Goal: Find specific page/section: Find specific page/section

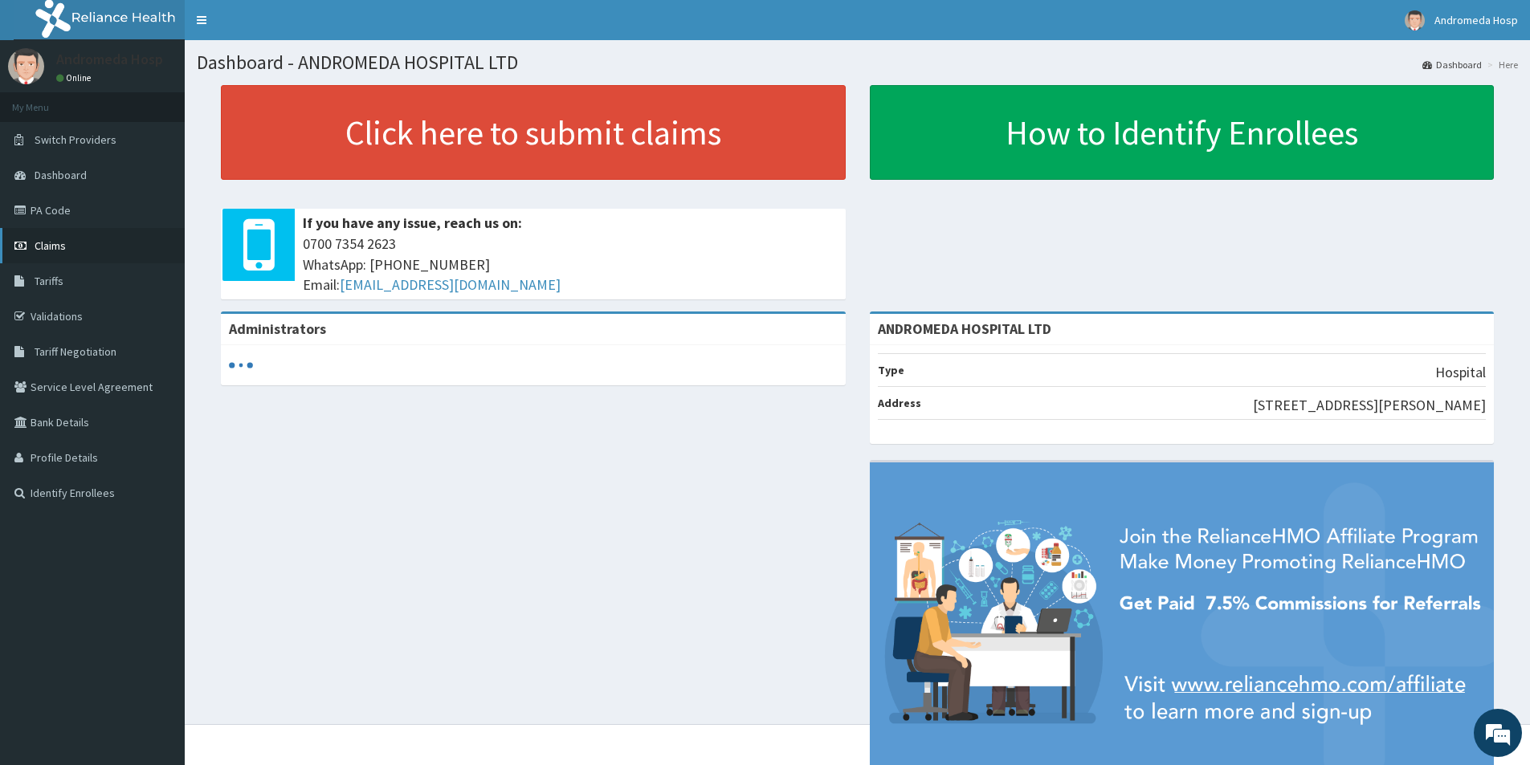
click at [95, 251] on link "Claims" at bounding box center [92, 245] width 185 height 35
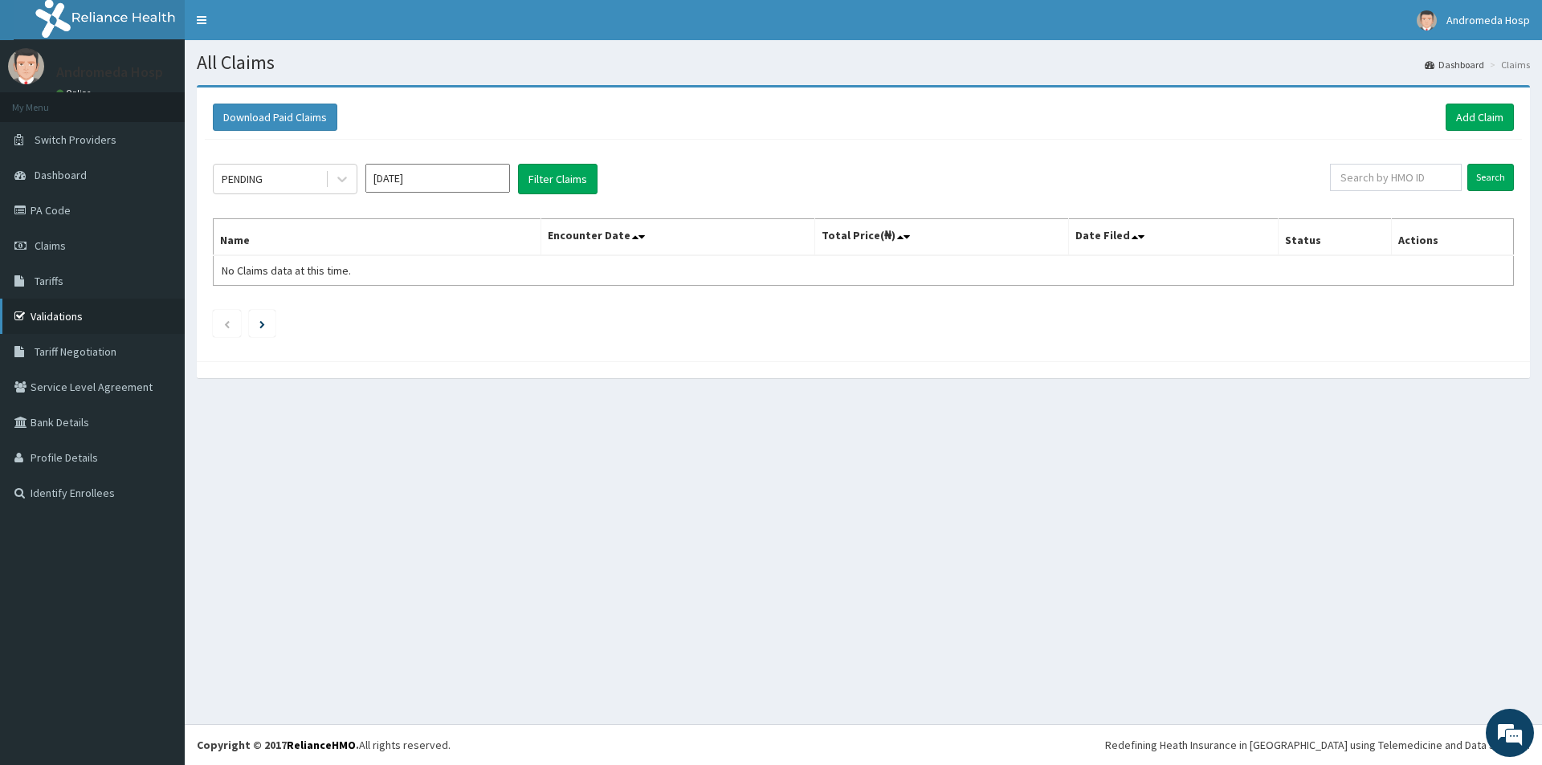
click at [84, 313] on link "Validations" at bounding box center [92, 316] width 185 height 35
